Goal: Task Accomplishment & Management: Use online tool/utility

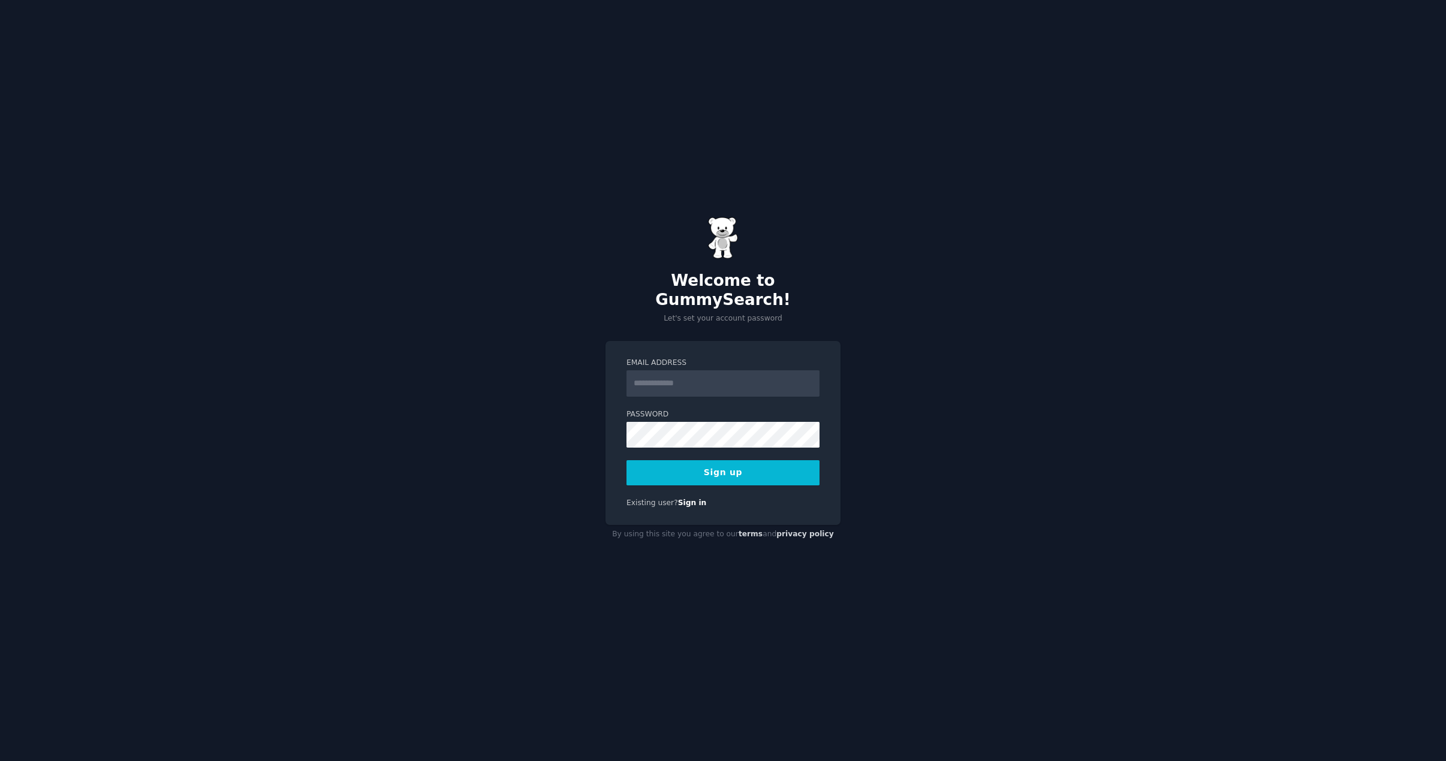
click at [689, 376] on input "Email Address" at bounding box center [722, 383] width 193 height 26
click at [718, 461] on button "Sign up" at bounding box center [722, 472] width 193 height 25
click at [686, 376] on input "*******" at bounding box center [722, 383] width 193 height 26
type input "**********"
click at [750, 465] on button "Sign up" at bounding box center [722, 472] width 193 height 25
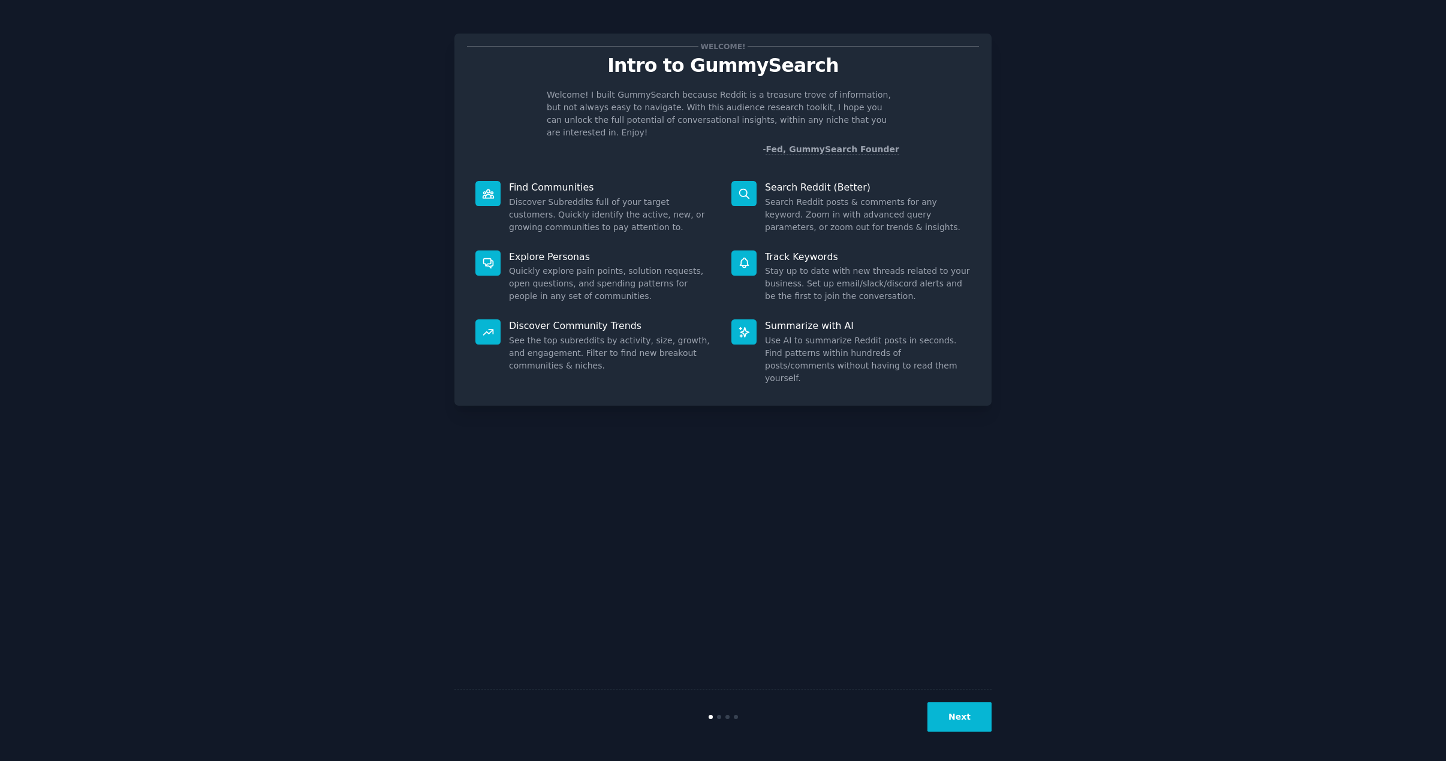
click at [963, 740] on div "Next" at bounding box center [722, 716] width 537 height 55
click at [966, 718] on button "Next" at bounding box center [959, 717] width 64 height 29
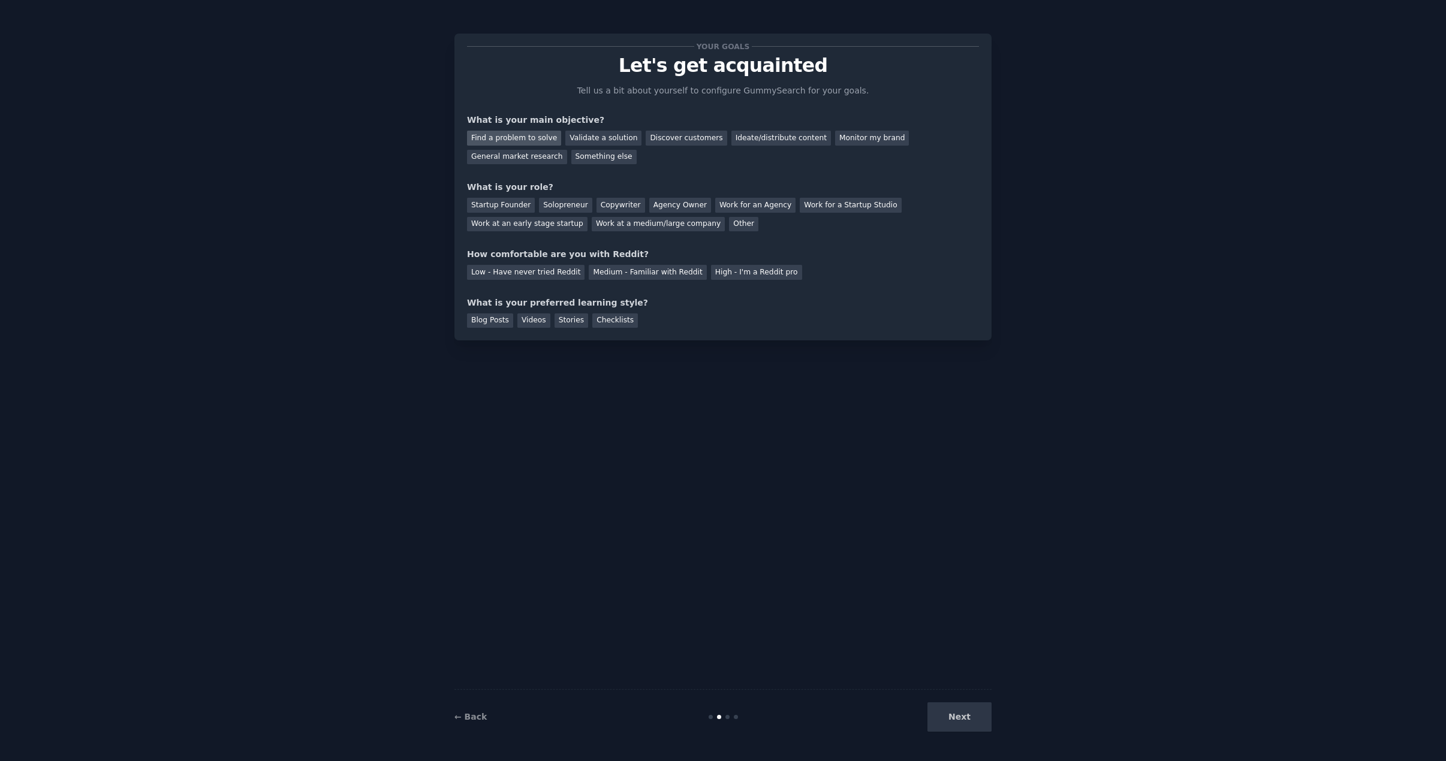
click at [532, 142] on div "Find a problem to solve" at bounding box center [514, 138] width 94 height 15
click at [666, 138] on div "Discover customers" at bounding box center [686, 138] width 81 height 15
click at [535, 138] on div "Find a problem to solve" at bounding box center [514, 138] width 94 height 15
click at [653, 204] on div "Agency Owner" at bounding box center [680, 205] width 62 height 15
click at [561, 207] on div "Solopreneur" at bounding box center [565, 205] width 53 height 15
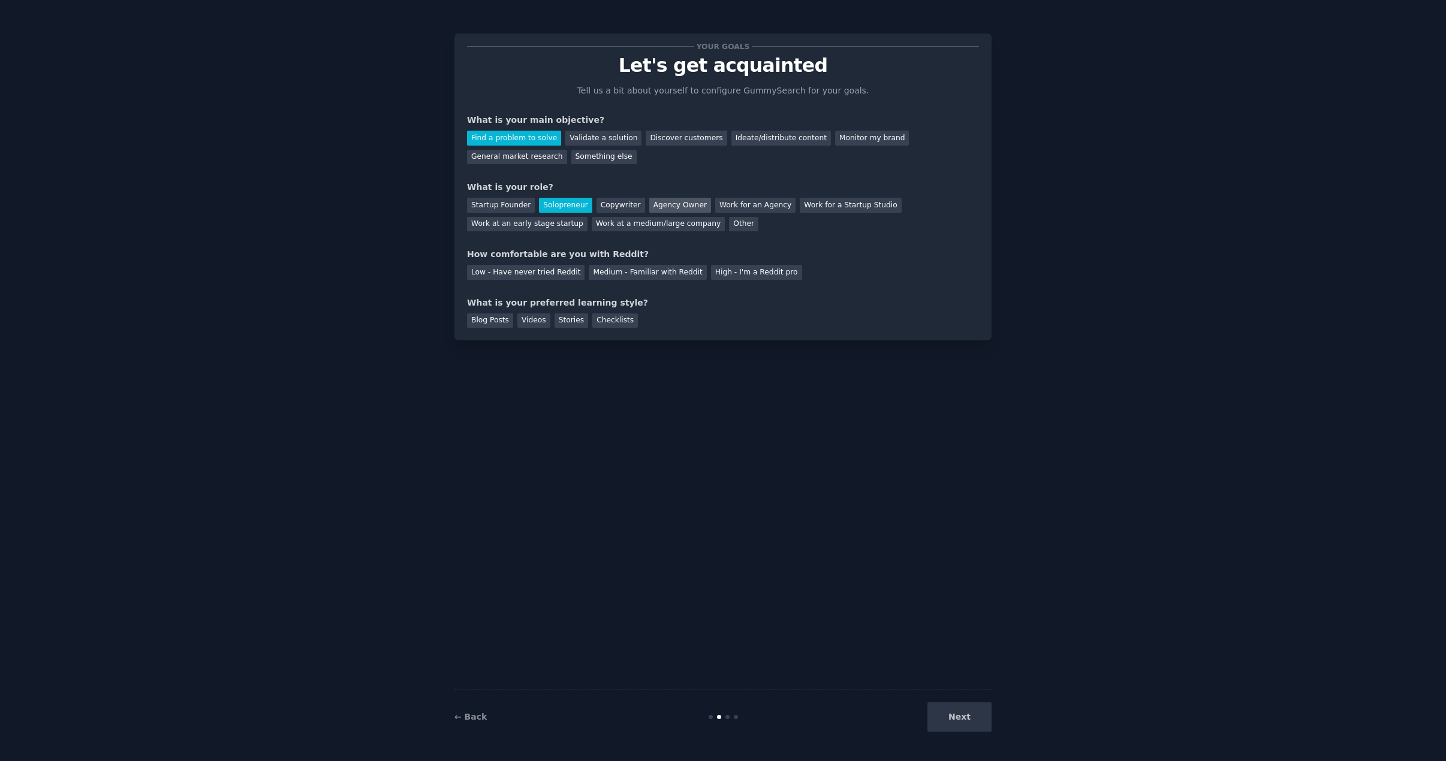
click at [652, 206] on div "Agency Owner" at bounding box center [680, 205] width 62 height 15
click at [525, 274] on div "Low - Have never tried Reddit" at bounding box center [525, 272] width 117 height 15
click at [599, 321] on div "Checklists" at bounding box center [615, 320] width 46 height 15
click at [983, 729] on button "Next" at bounding box center [959, 717] width 64 height 29
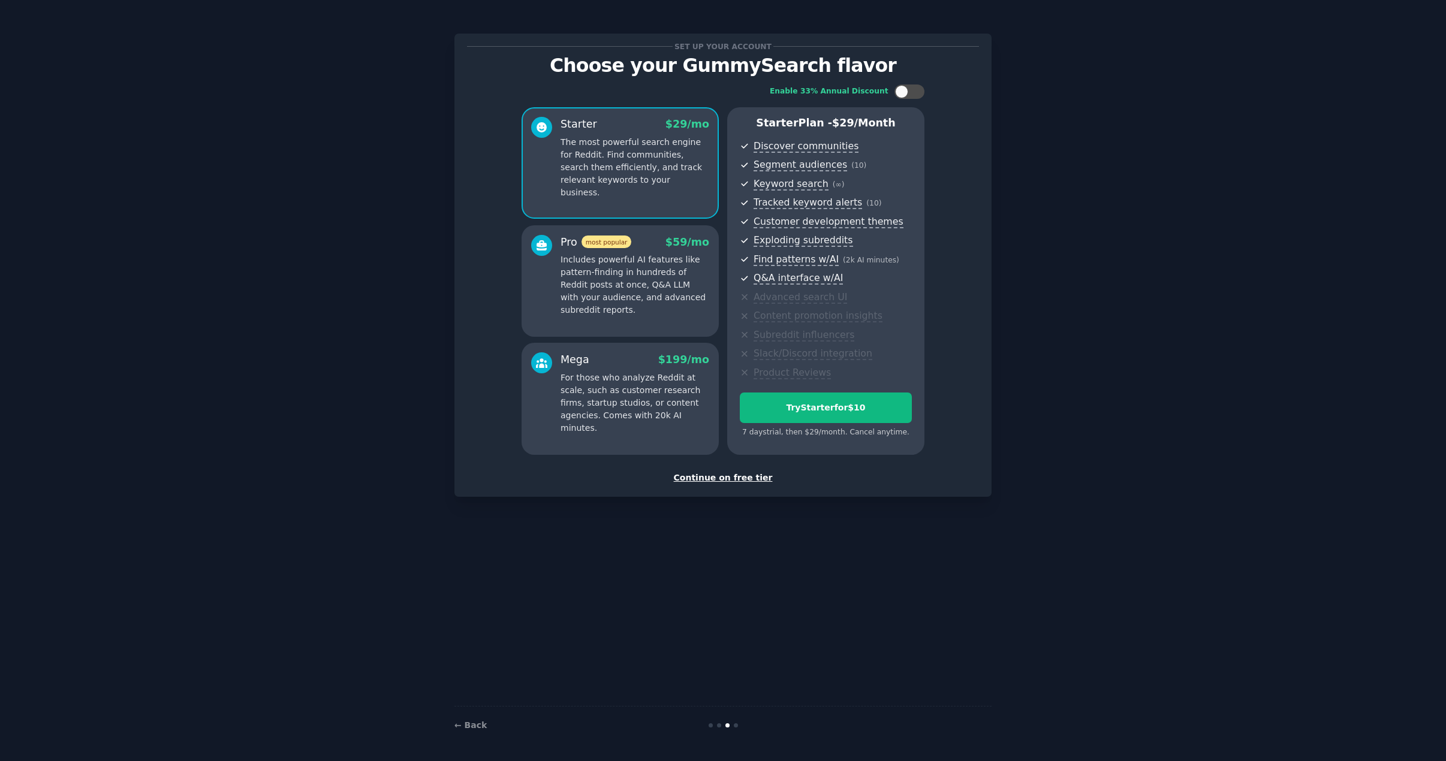
click at [733, 477] on div "Continue on free tier" at bounding box center [723, 478] width 512 height 13
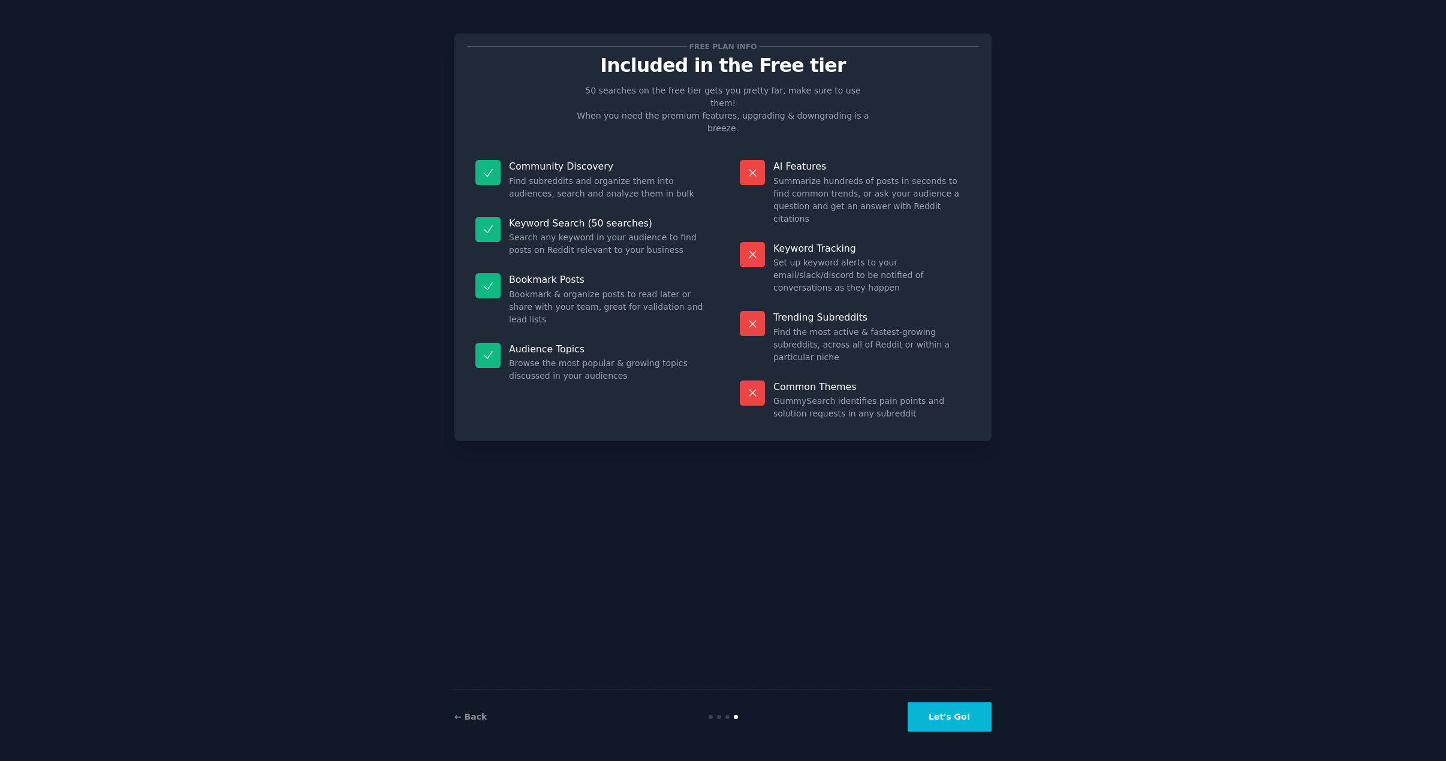
click at [954, 720] on button "Let's Go!" at bounding box center [950, 717] width 84 height 29
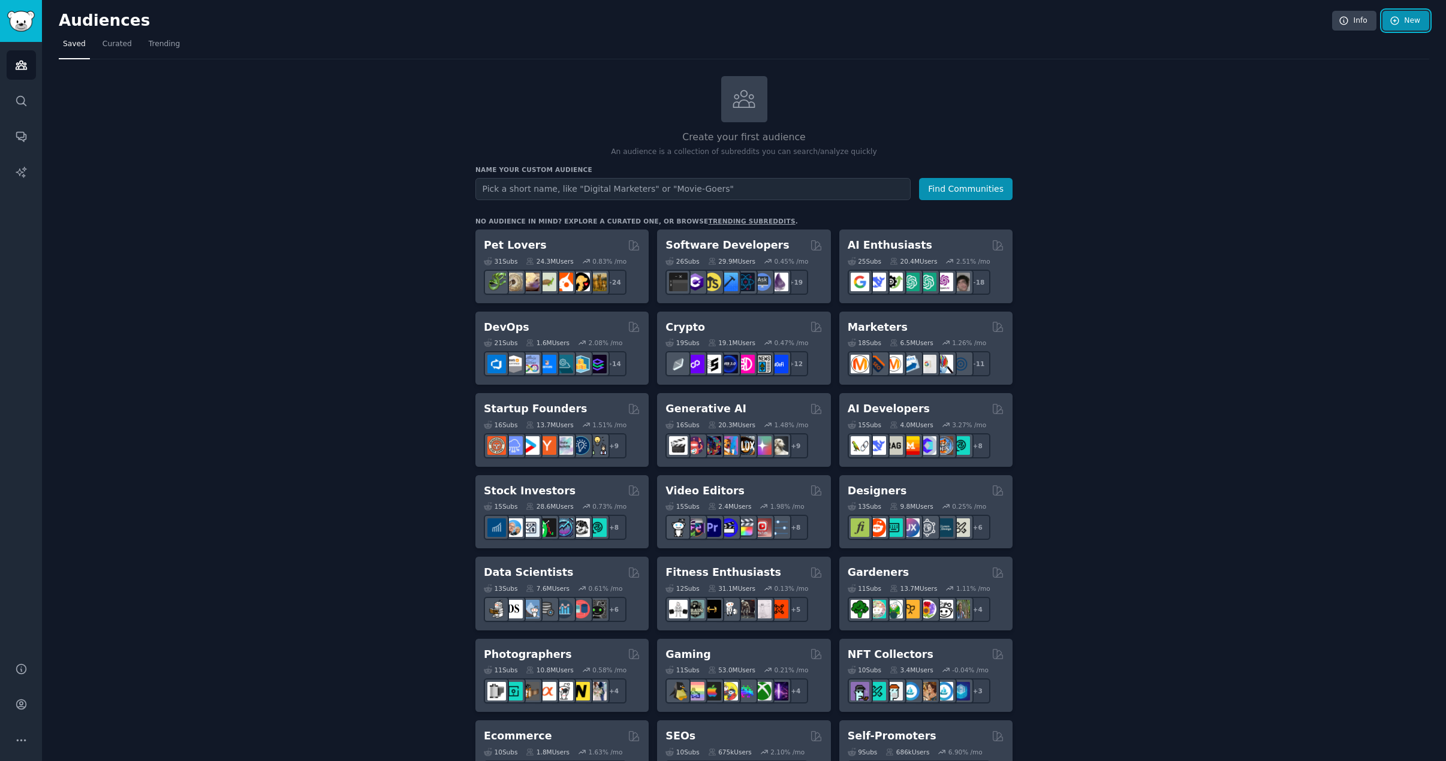
click at [1405, 26] on link "New" at bounding box center [1405, 21] width 47 height 20
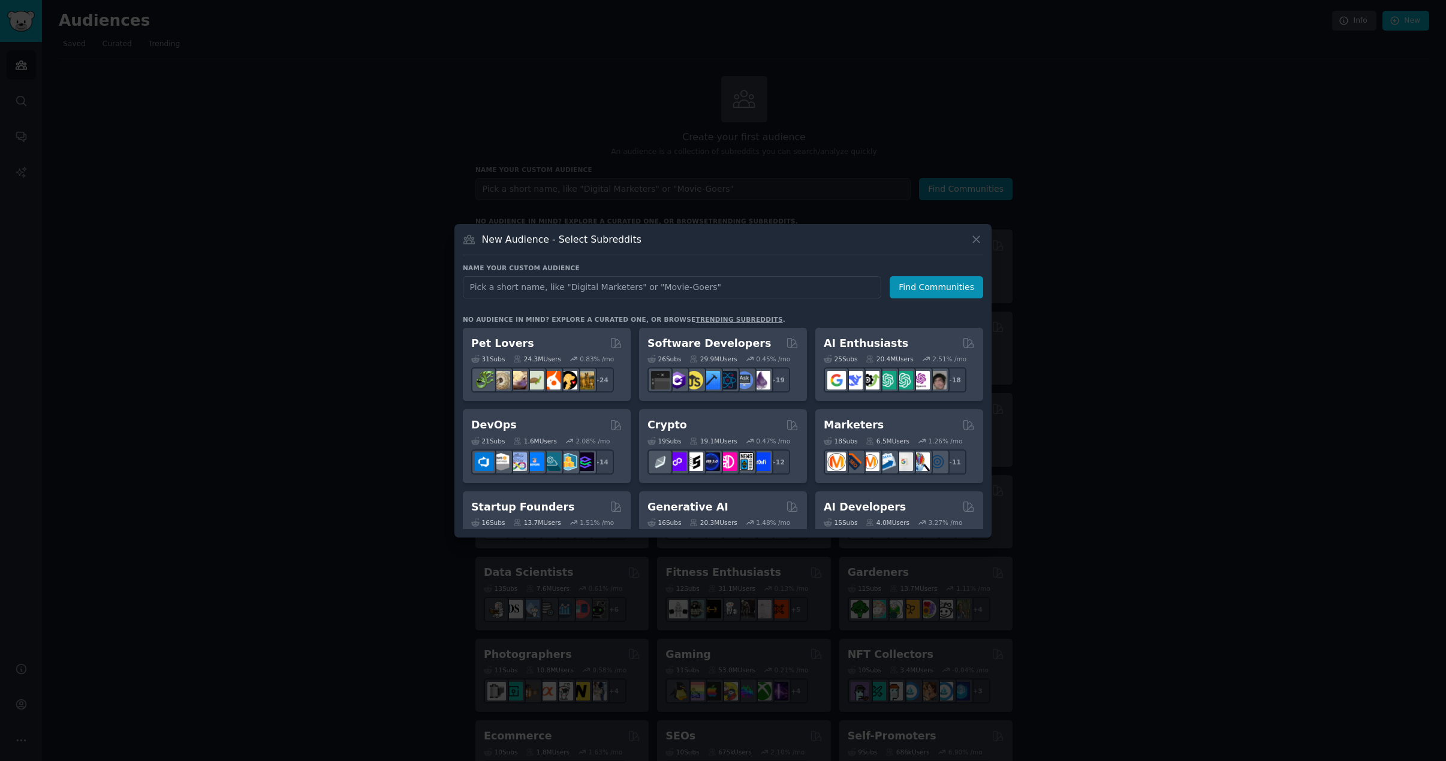
click at [547, 286] on input "text" at bounding box center [672, 287] width 418 height 22
type input "Small Business"
click at [927, 287] on button "Find Communities" at bounding box center [937, 287] width 94 height 22
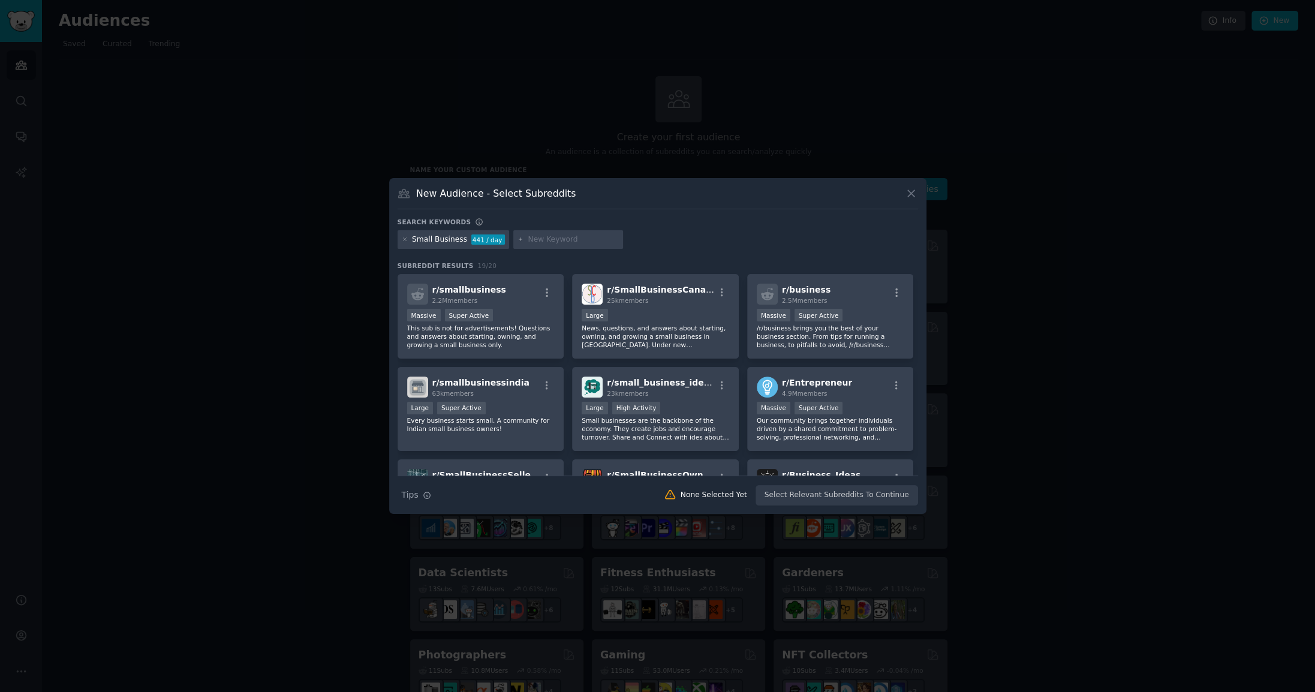
drag, startPoint x: 1422, startPoint y: 1, endPoint x: 1087, endPoint y: 168, distance: 375.0
click at [1087, 168] on div at bounding box center [657, 346] width 1315 height 692
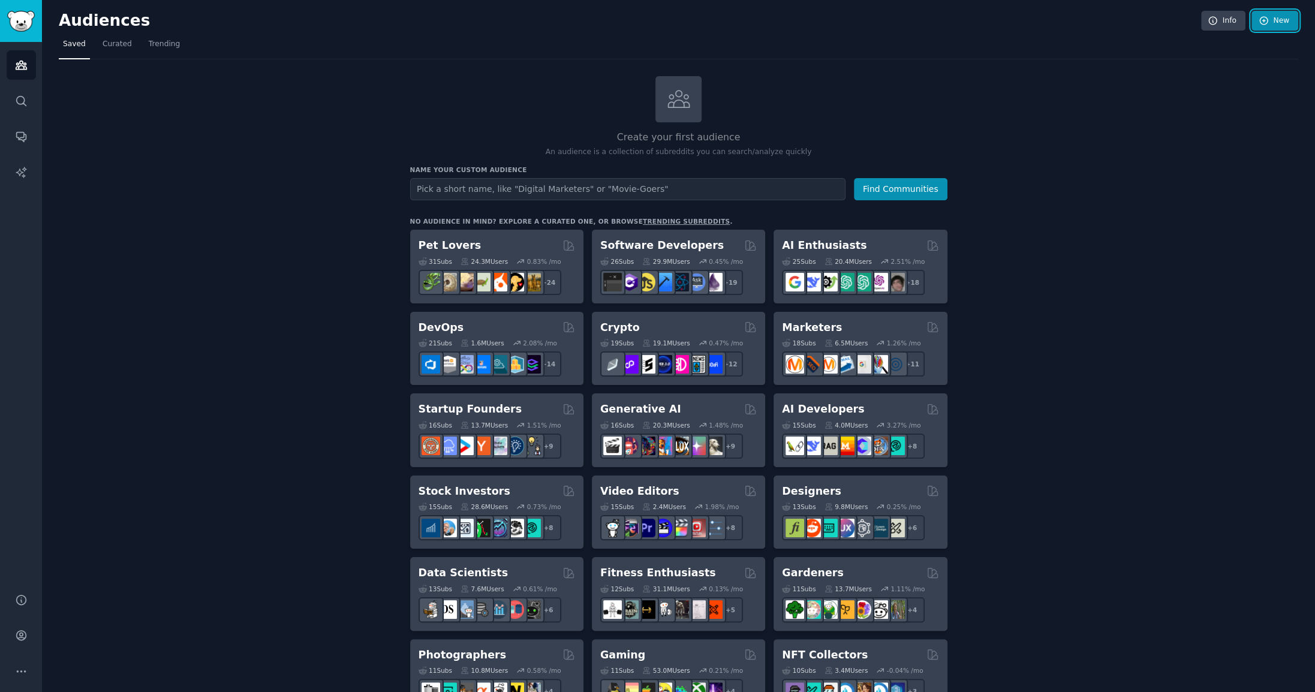
click at [1271, 26] on link "New" at bounding box center [1274, 21] width 47 height 20
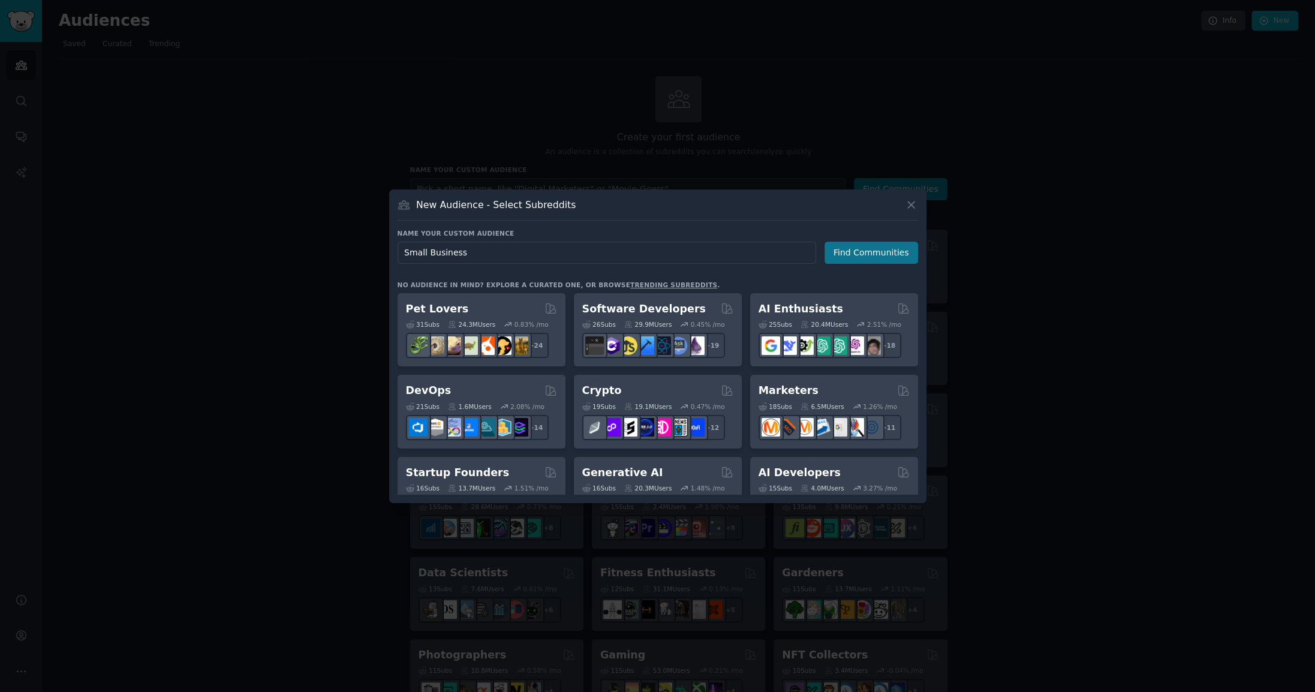
type input "Small Business"
click at [874, 257] on button "Find Communities" at bounding box center [871, 253] width 94 height 22
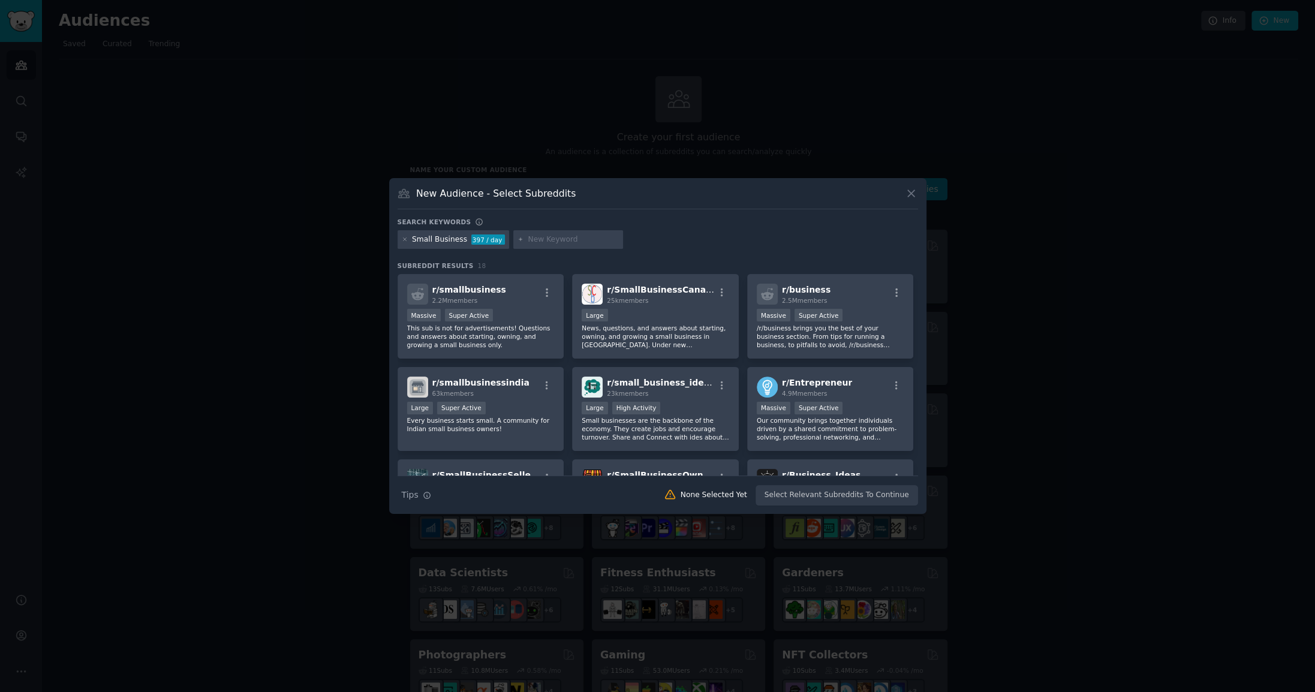
click at [436, 237] on div "Small Business" at bounding box center [439, 239] width 55 height 11
click at [521, 311] on div "Massive Super Active" at bounding box center [480, 316] width 147 height 15
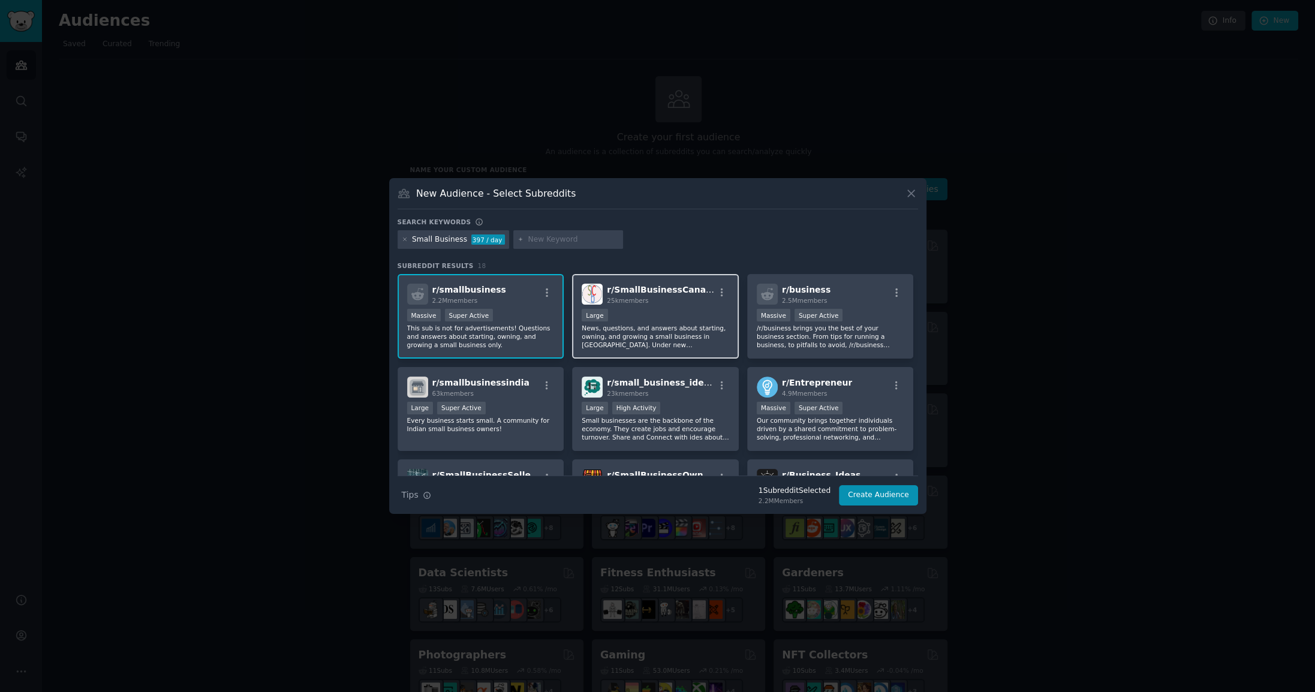
click at [687, 325] on p "News, questions, and answers about starting, owning, and growing a small busine…" at bounding box center [654, 336] width 147 height 25
click at [851, 305] on div "r/ business 2.5M members Massive Super Active /r/business brings you the best o…" at bounding box center [830, 316] width 167 height 85
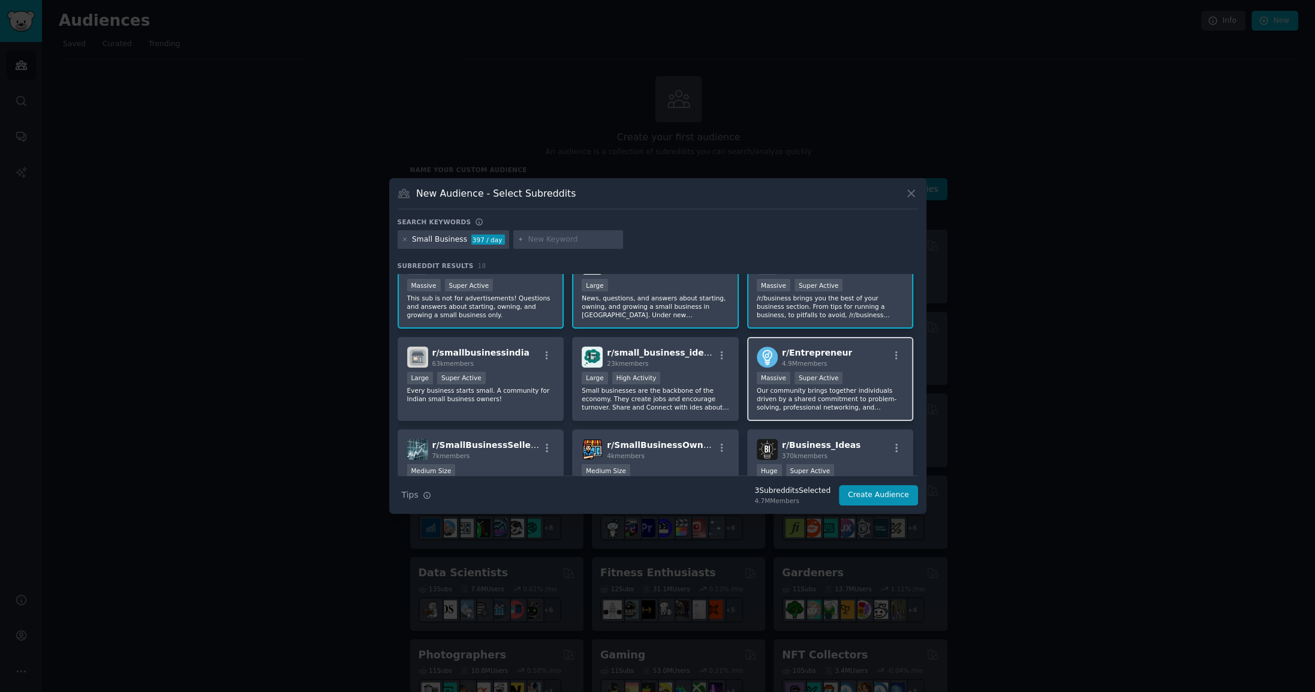
scroll to position [54, 0]
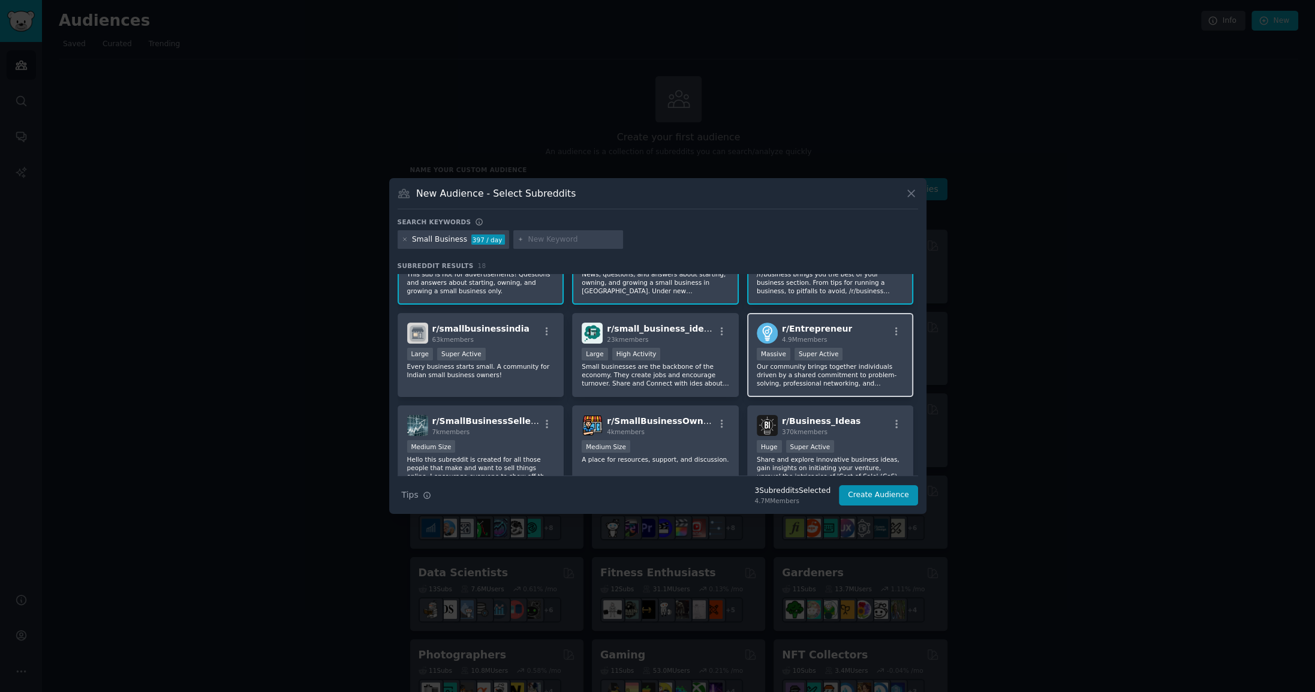
click at [876, 346] on div "r/ Entrepreneur 4.9M members >= 95th percentile for submissions / day Massive S…" at bounding box center [830, 355] width 167 height 85
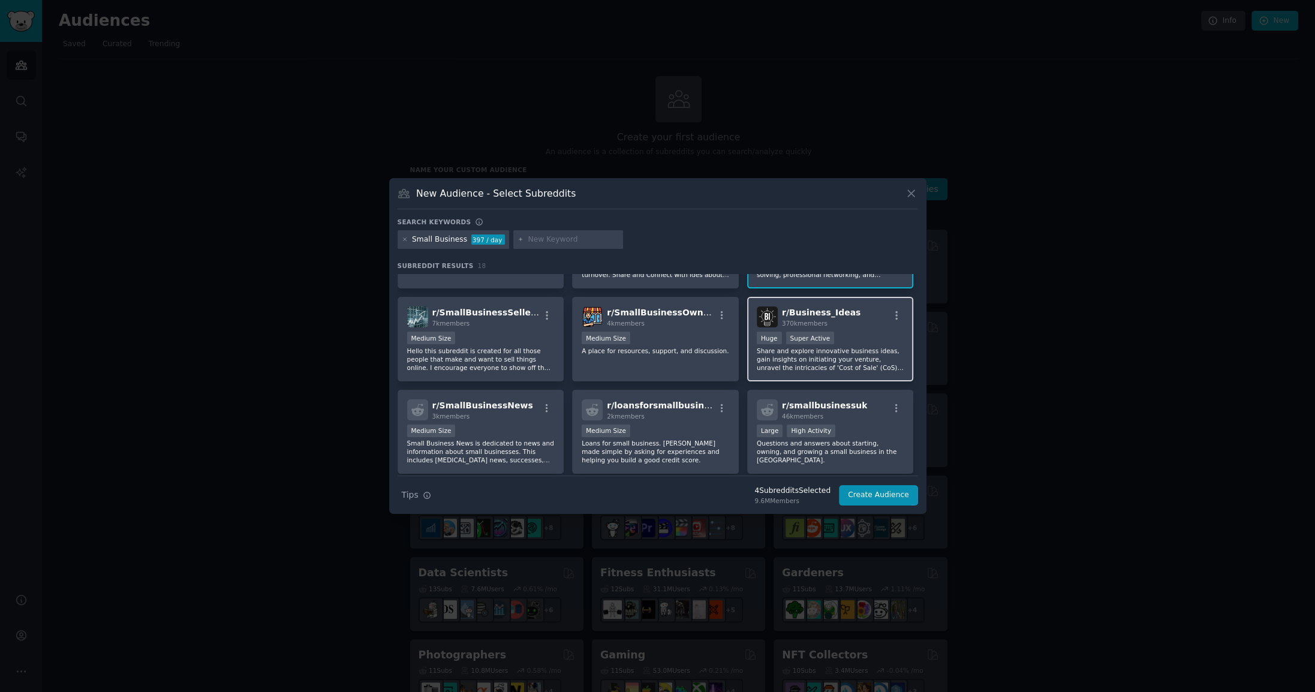
scroll to position [108, 0]
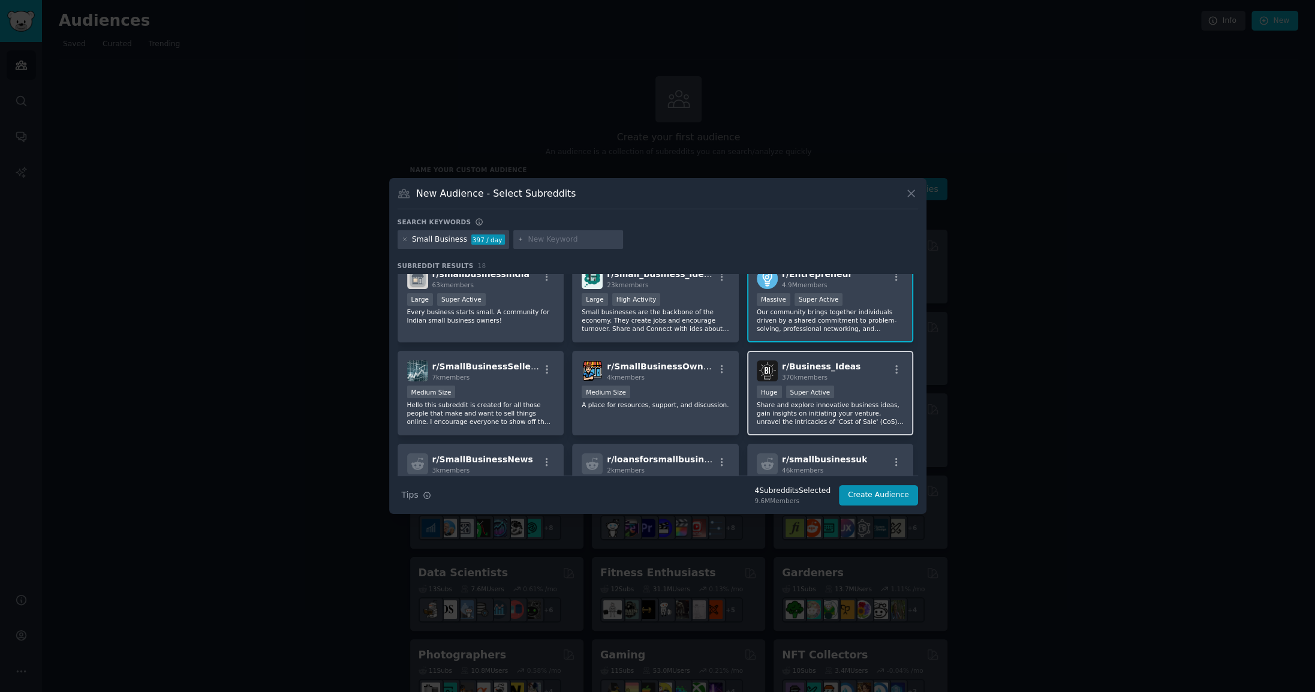
click at [866, 393] on div "Huge Super Active" at bounding box center [829, 392] width 147 height 15
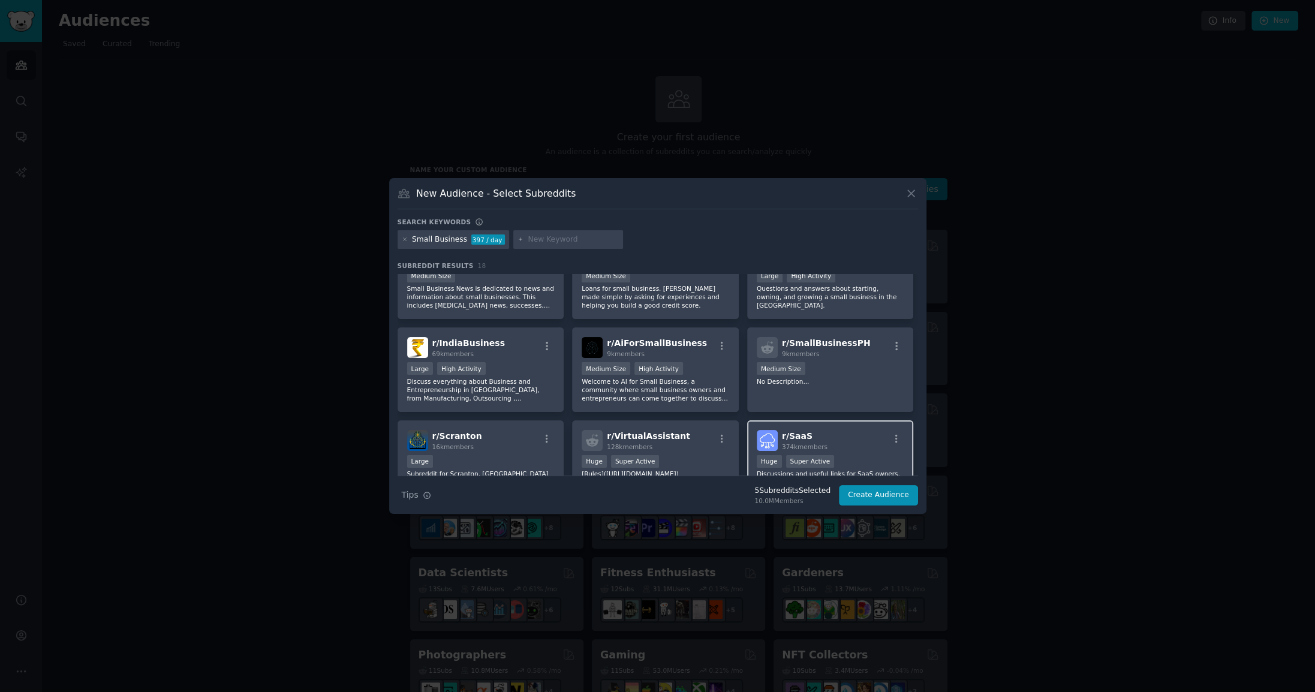
scroll to position [378, 0]
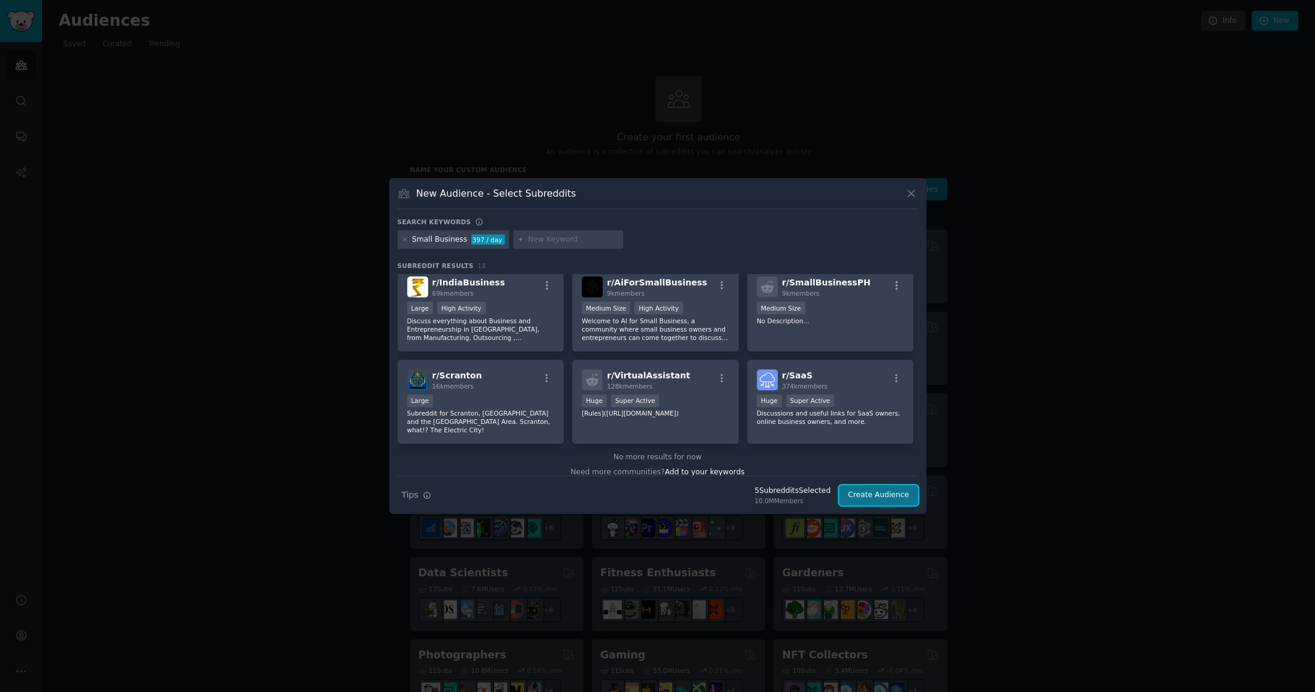
click at [865, 495] on button "Create Audience" at bounding box center [878, 495] width 79 height 20
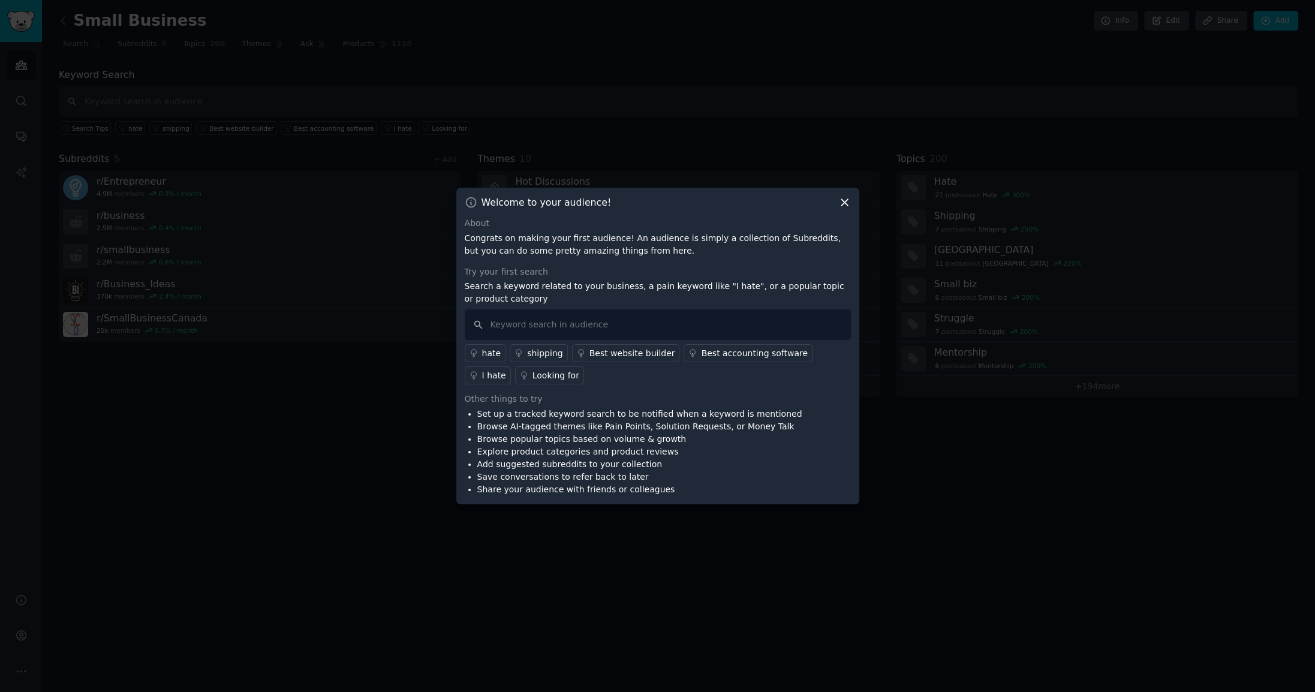
click at [602, 355] on div "Best website builder" at bounding box center [632, 353] width 86 height 13
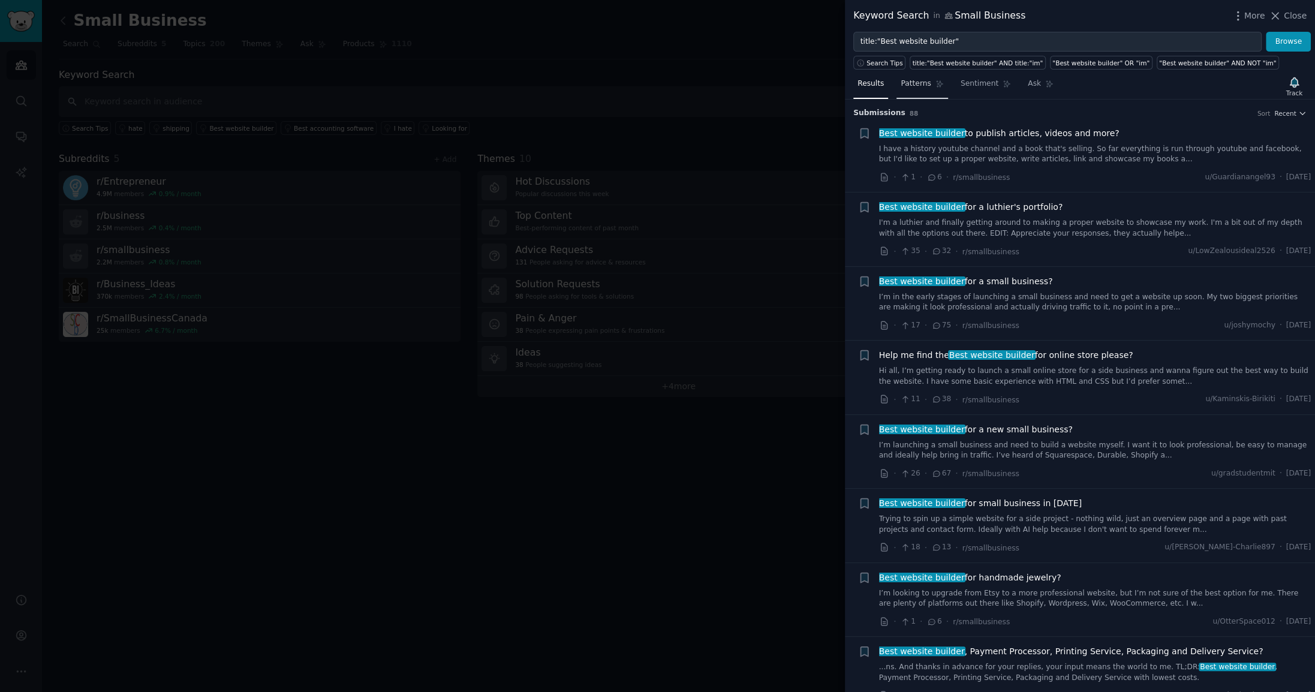
click at [907, 86] on span "Patterns" at bounding box center [915, 84] width 30 height 11
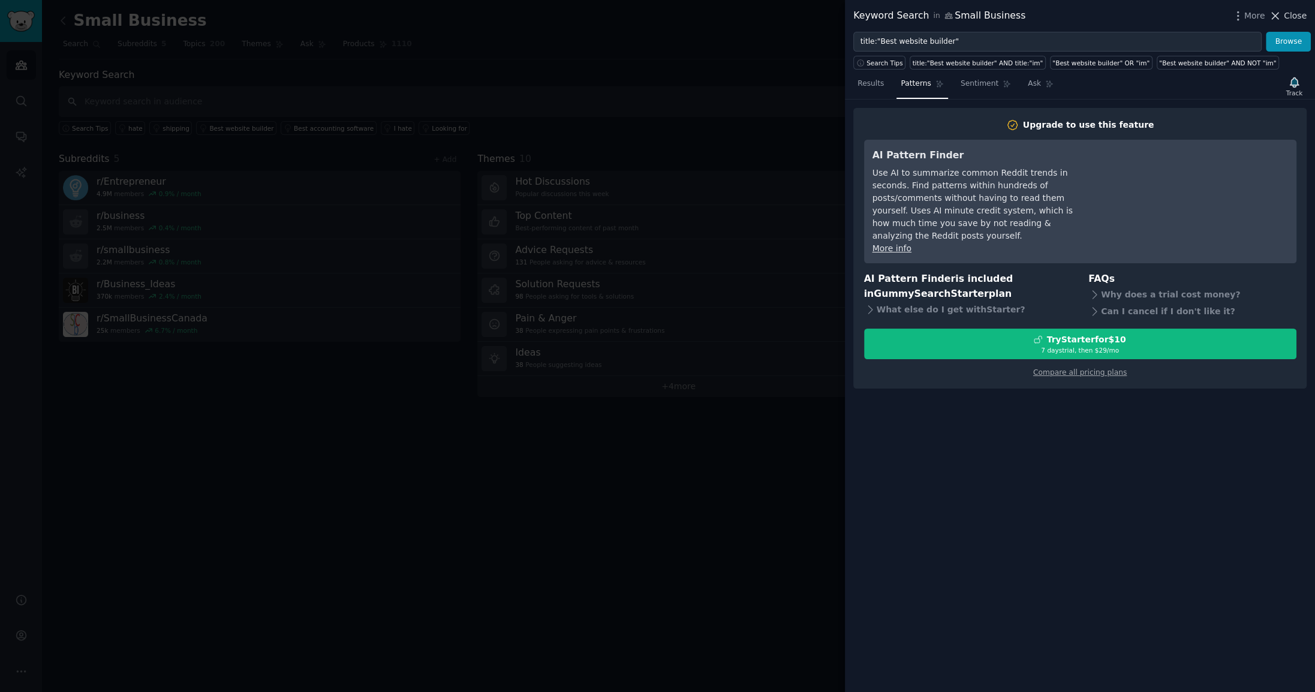
click at [1291, 18] on span "Close" at bounding box center [1294, 16] width 23 height 13
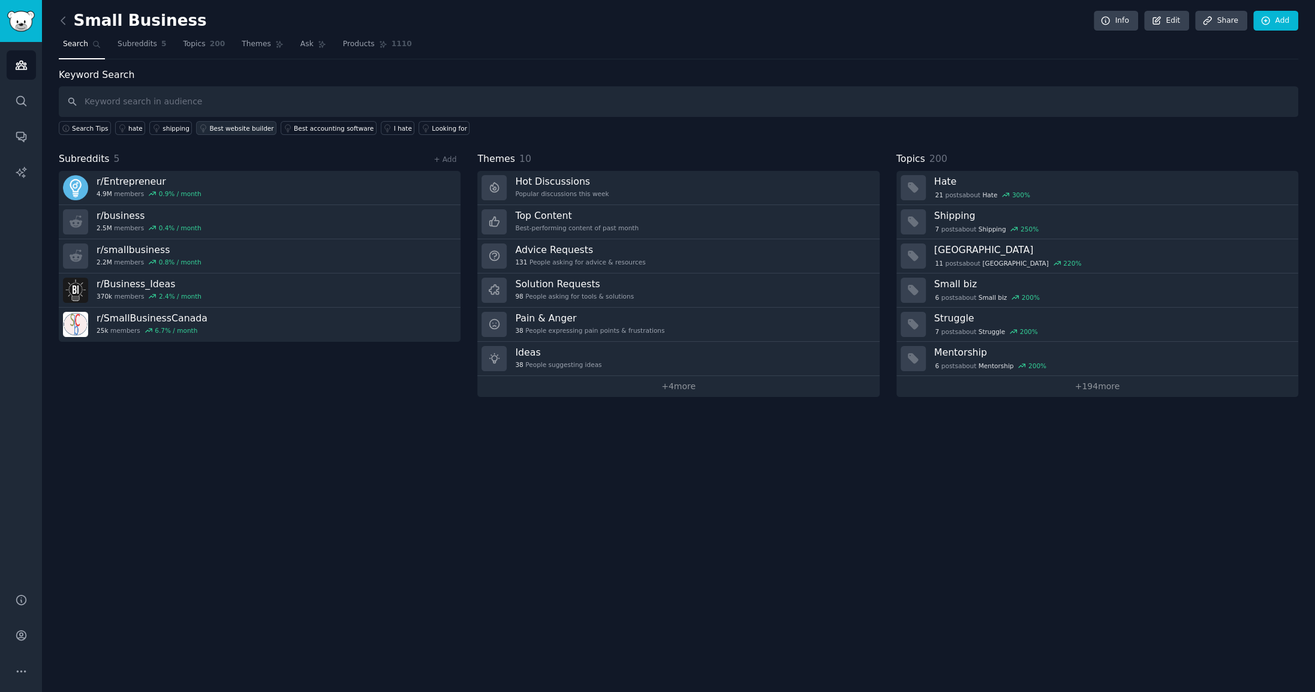
click at [227, 128] on div "Best website builder" at bounding box center [241, 128] width 64 height 8
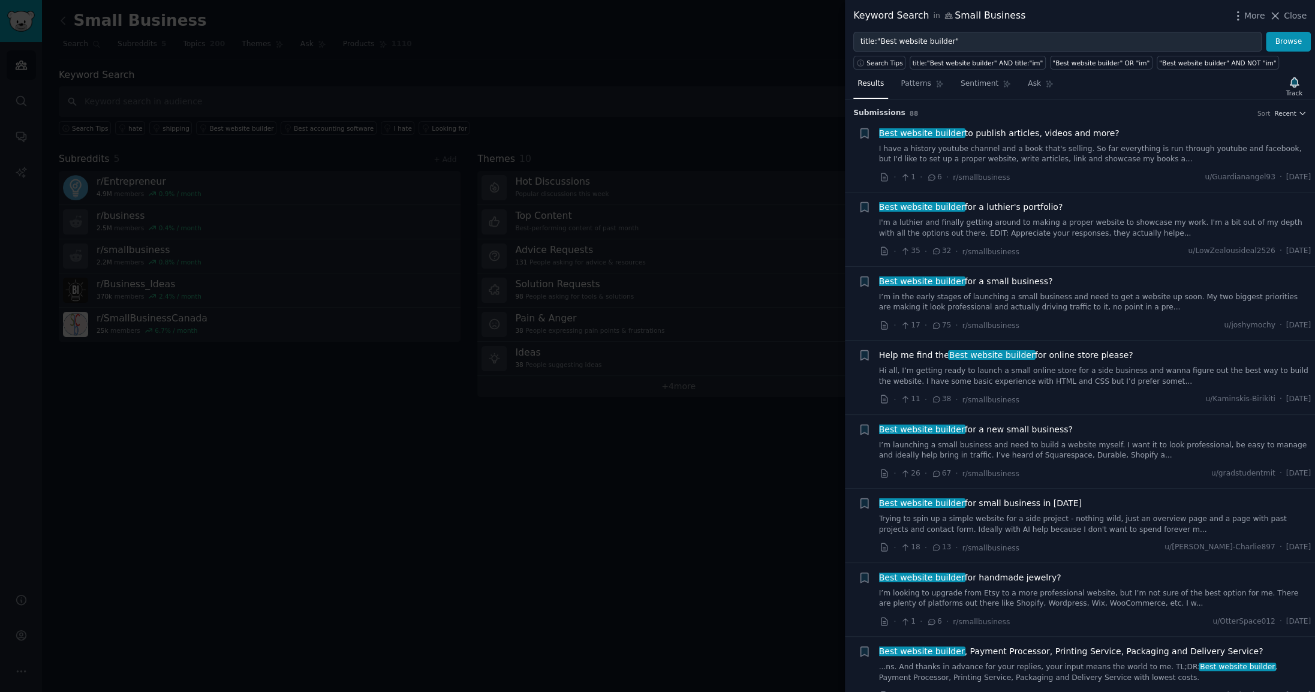
click at [1016, 224] on link "I'm a luthier and finally getting around to making a proper website to showcase…" at bounding box center [1095, 228] width 432 height 21
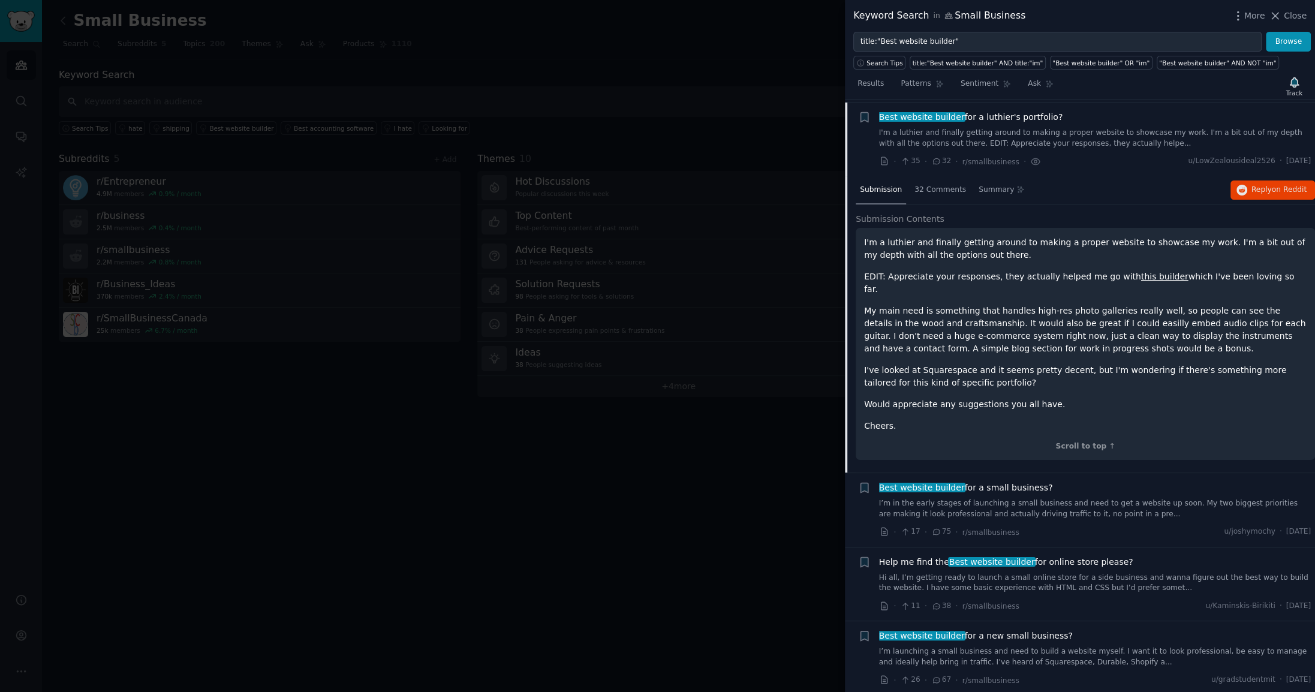
scroll to position [92, 0]
click at [1141, 269] on link "this builder" at bounding box center [1164, 274] width 47 height 10
